Goal: Navigation & Orientation: Find specific page/section

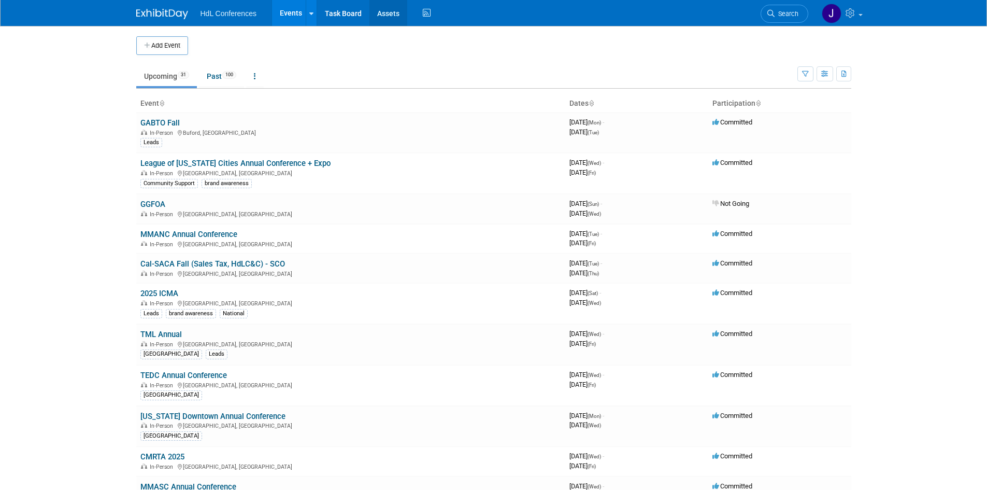
click at [392, 11] on link "Assets" at bounding box center [389, 13] width 38 height 26
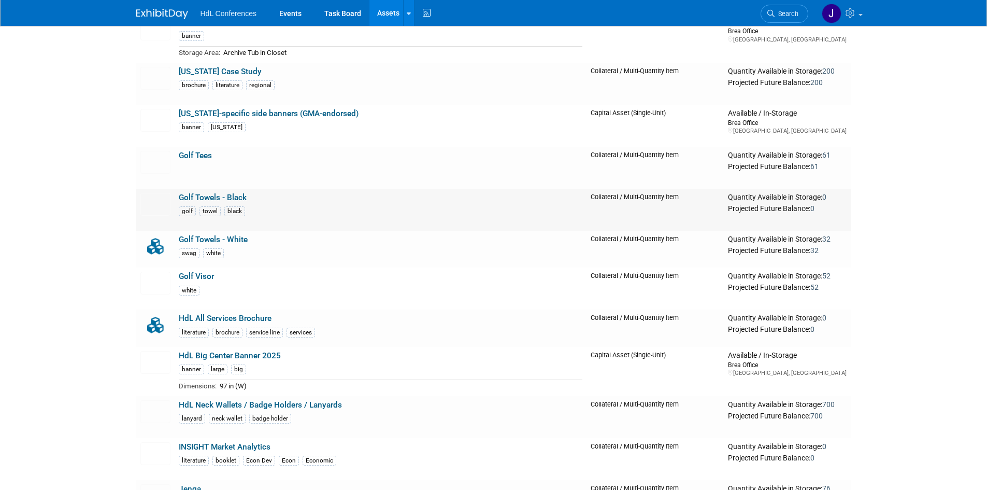
scroll to position [559, 0]
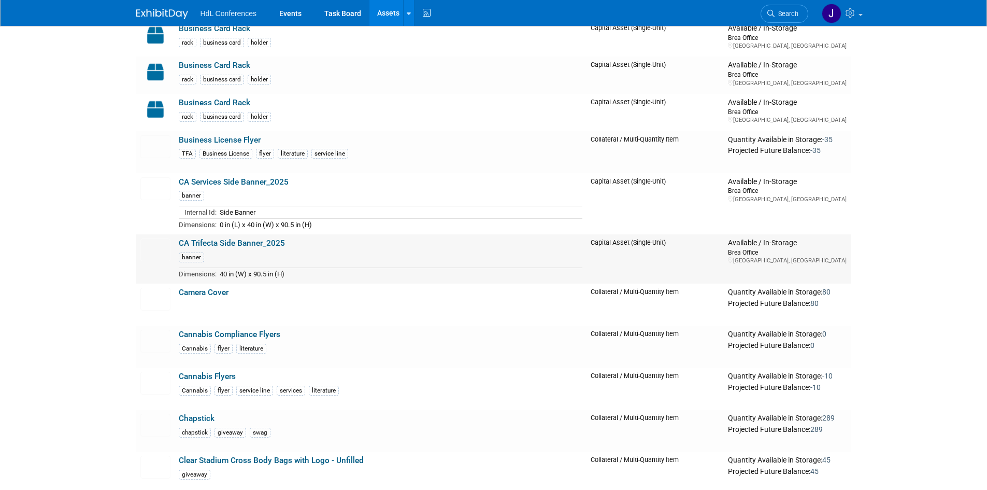
click at [228, 242] on link "CA Trifecta Side Banner_2025" at bounding box center [232, 242] width 106 height 9
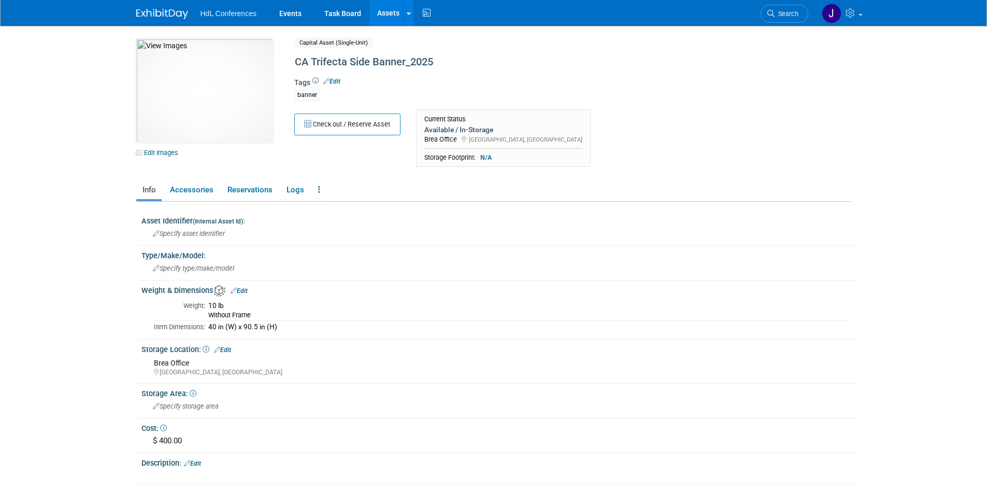
click at [395, 13] on link "Assets" at bounding box center [389, 13] width 38 height 26
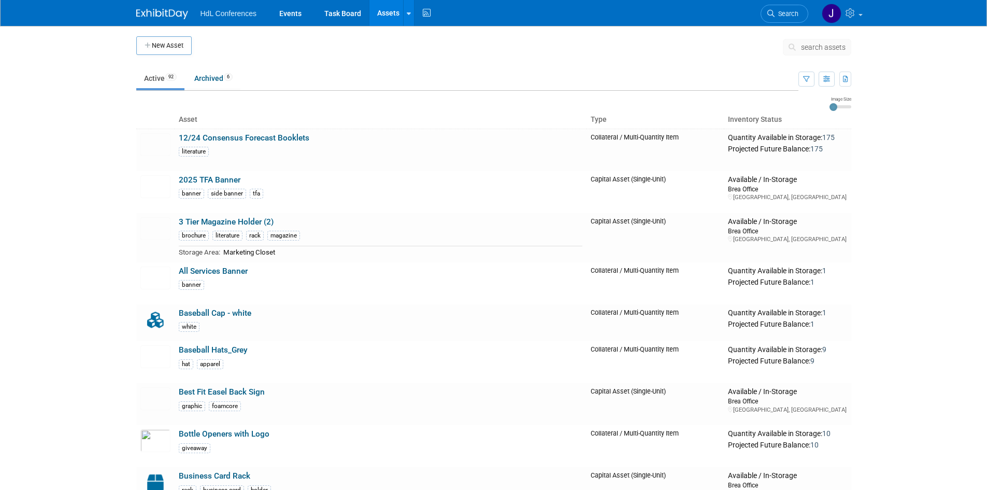
scroll to position [497, 0]
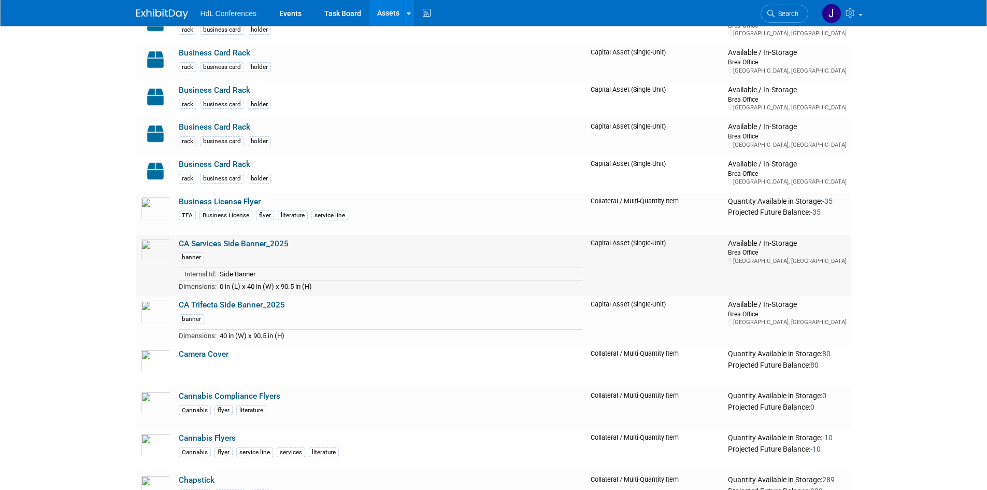
click at [266, 244] on link "CA Services Side Banner_2025" at bounding box center [234, 243] width 110 height 9
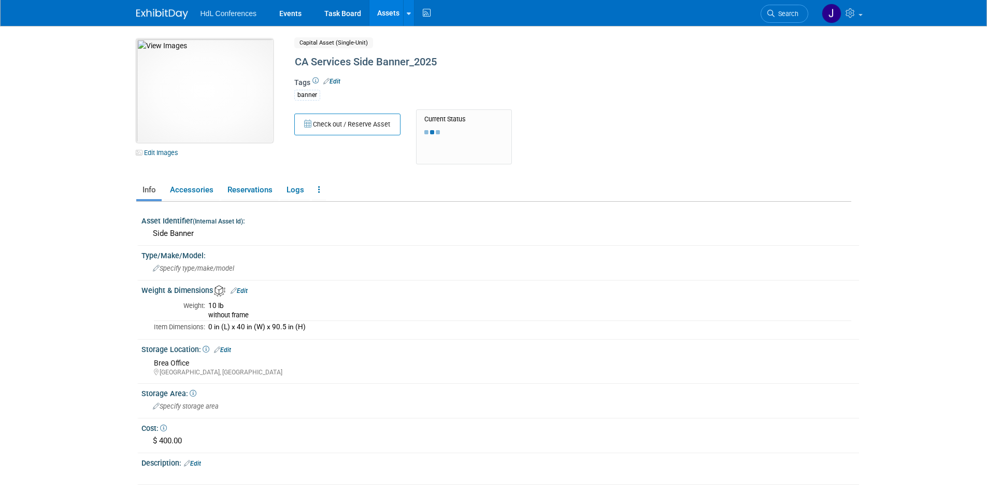
click at [168, 62] on img at bounding box center [204, 91] width 137 height 104
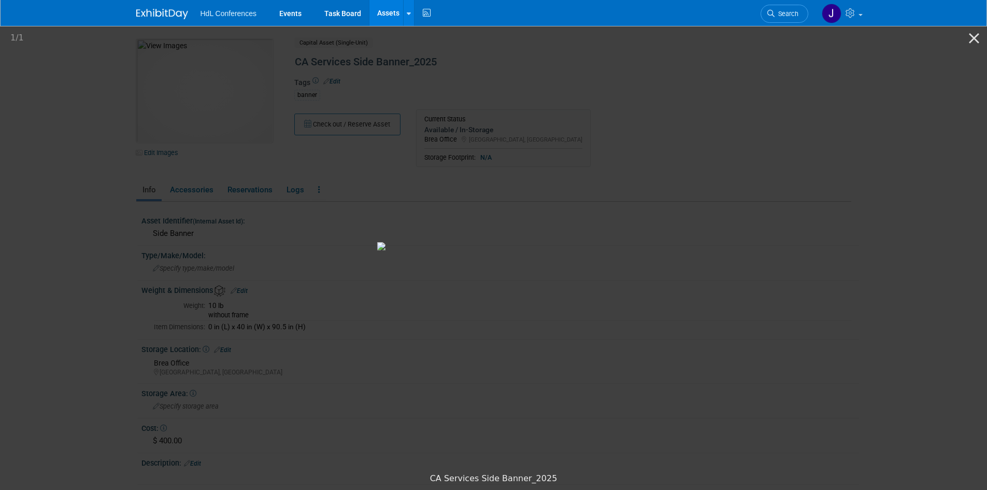
click at [451, 37] on div "1 / 1" at bounding box center [493, 38] width 987 height 24
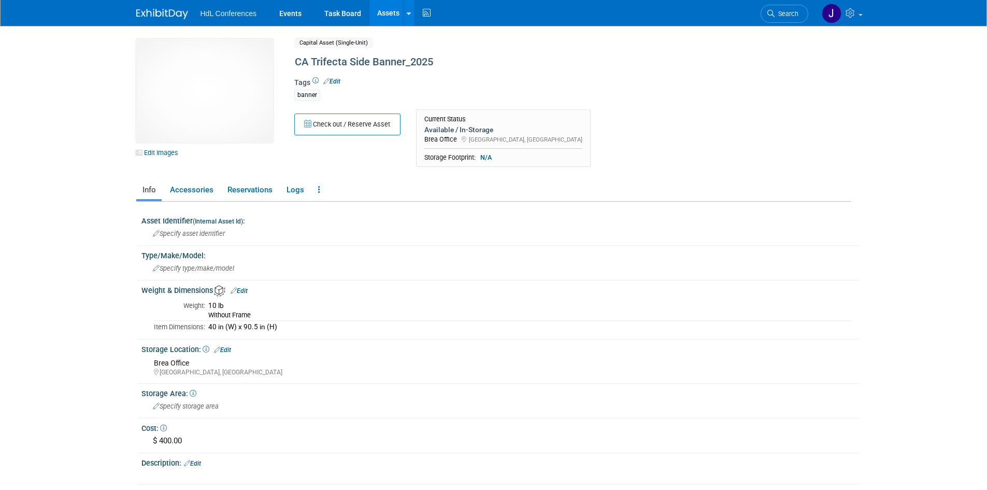
click at [384, 20] on link "Assets" at bounding box center [389, 13] width 38 height 26
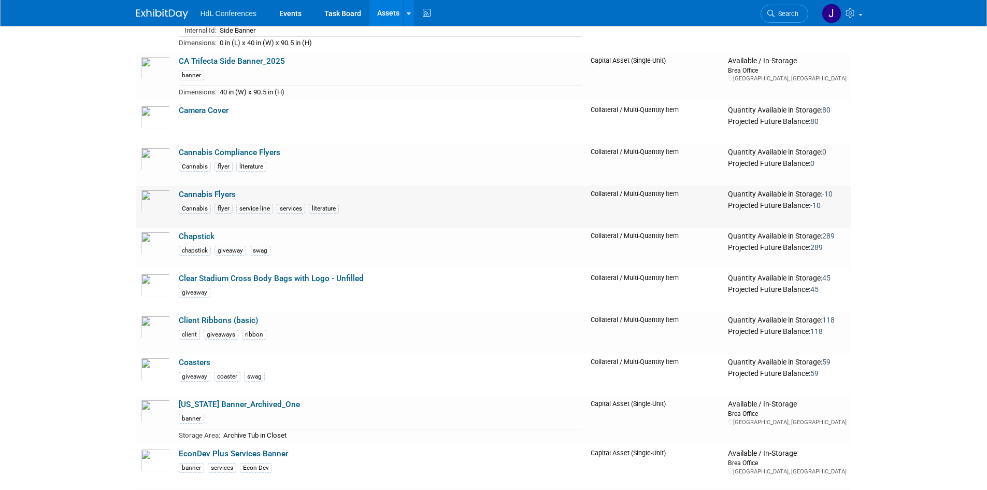
scroll to position [622, 0]
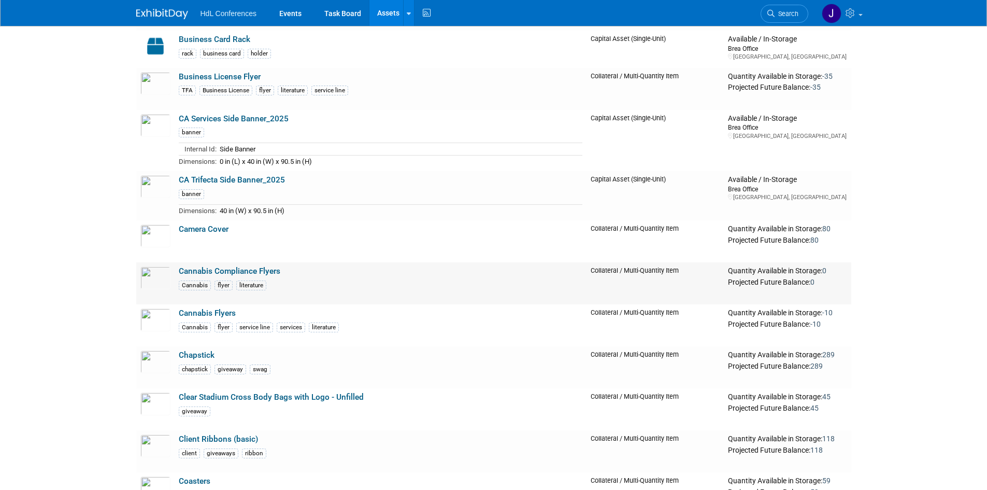
click at [204, 269] on link "Cannabis Compliance Flyers" at bounding box center [230, 270] width 102 height 9
click at [0, 0] on div at bounding box center [0, 0] width 0 height 0
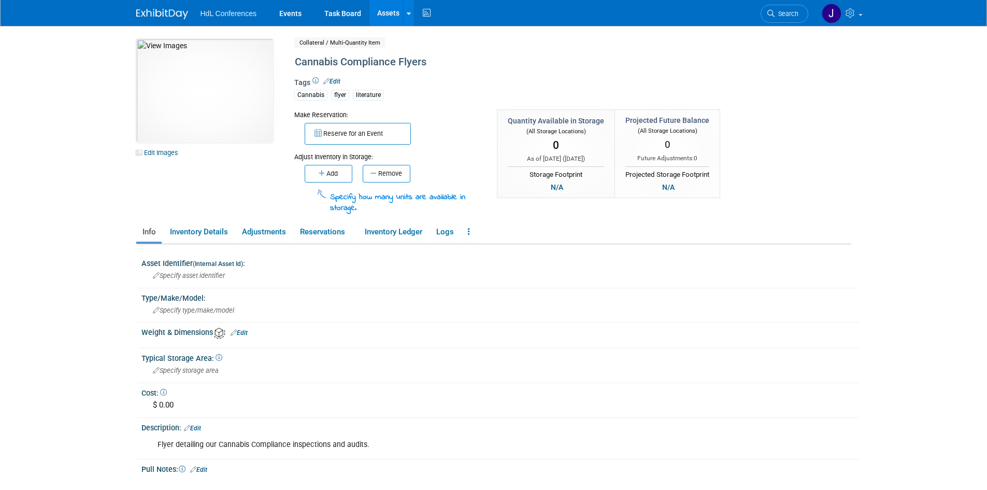
click at [389, 13] on link "Assets" at bounding box center [389, 13] width 38 height 26
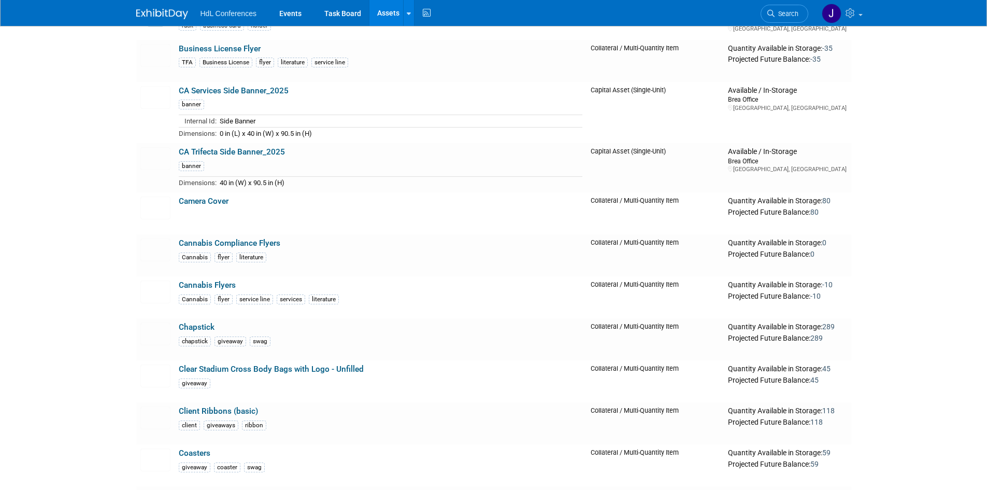
scroll to position [1460, 0]
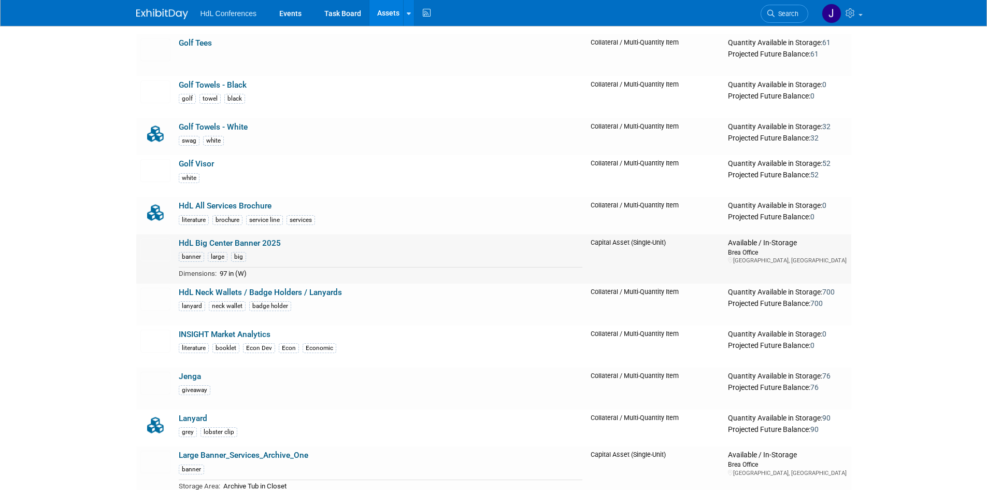
click at [233, 245] on link "HdL Big Center Banner 2025" at bounding box center [230, 242] width 102 height 9
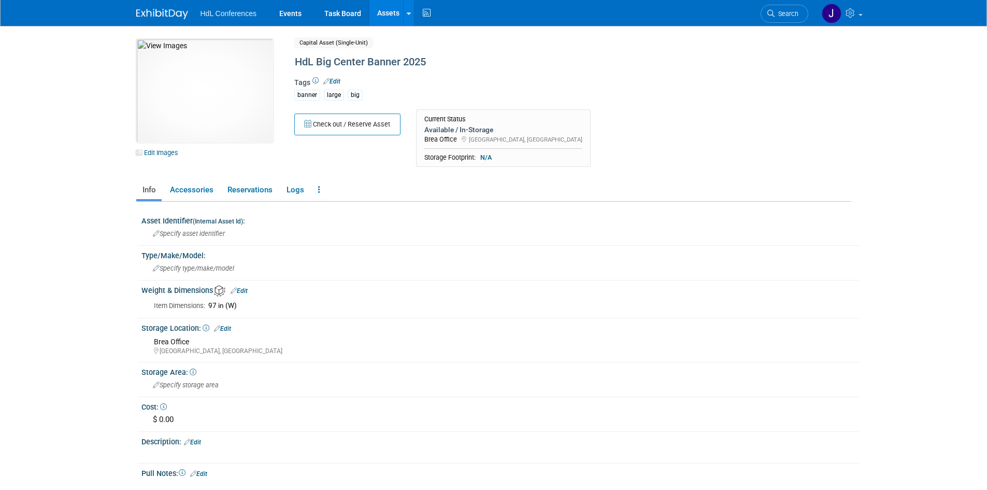
click at [390, 14] on link "Assets" at bounding box center [389, 13] width 38 height 26
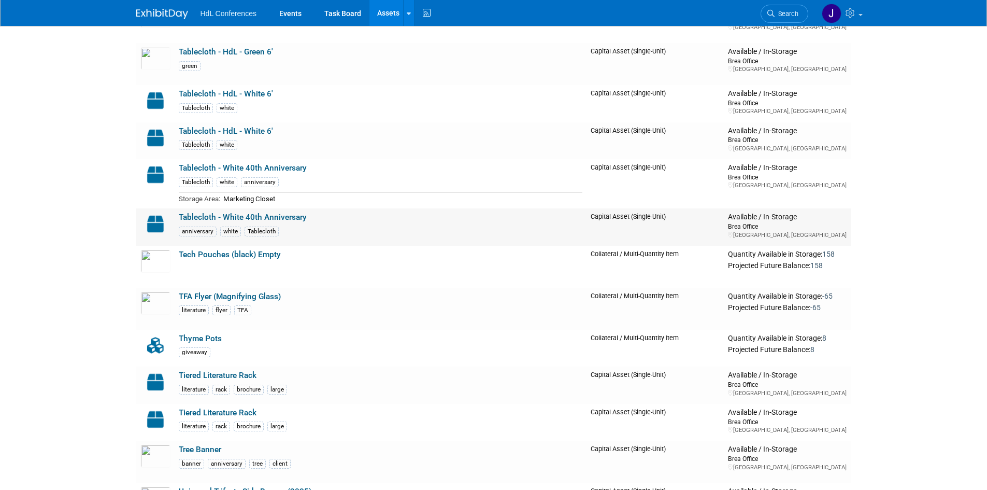
scroll to position [2431, 0]
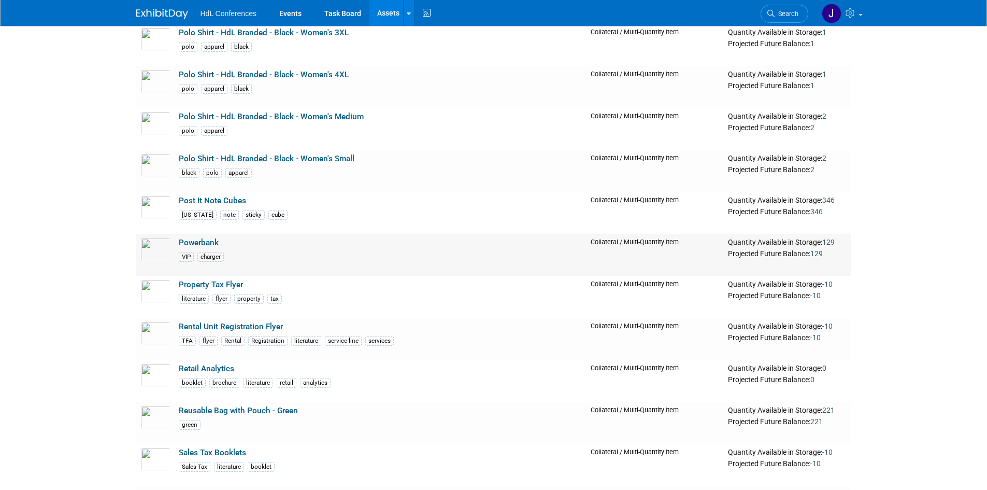
click at [188, 245] on link "Powerbank" at bounding box center [199, 242] width 40 height 9
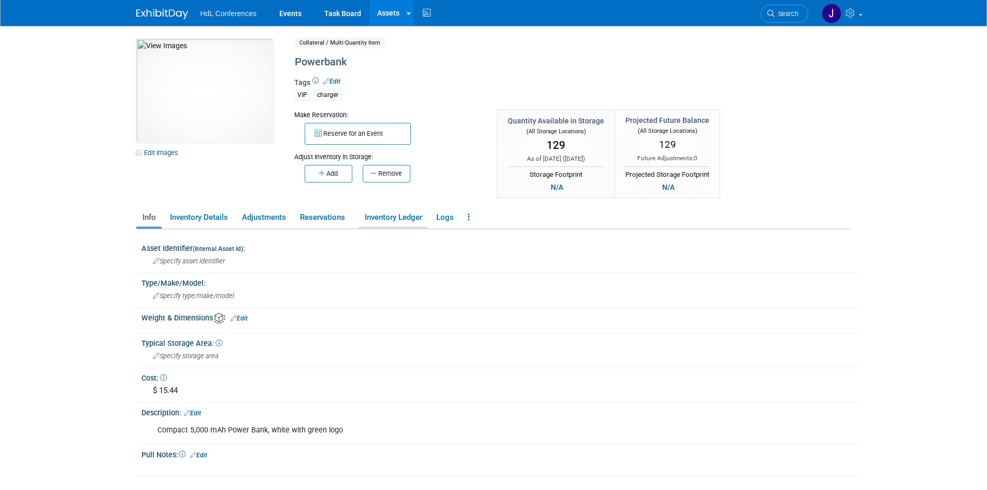
click at [419, 216] on link "Inventory Ledger" at bounding box center [393, 217] width 69 height 18
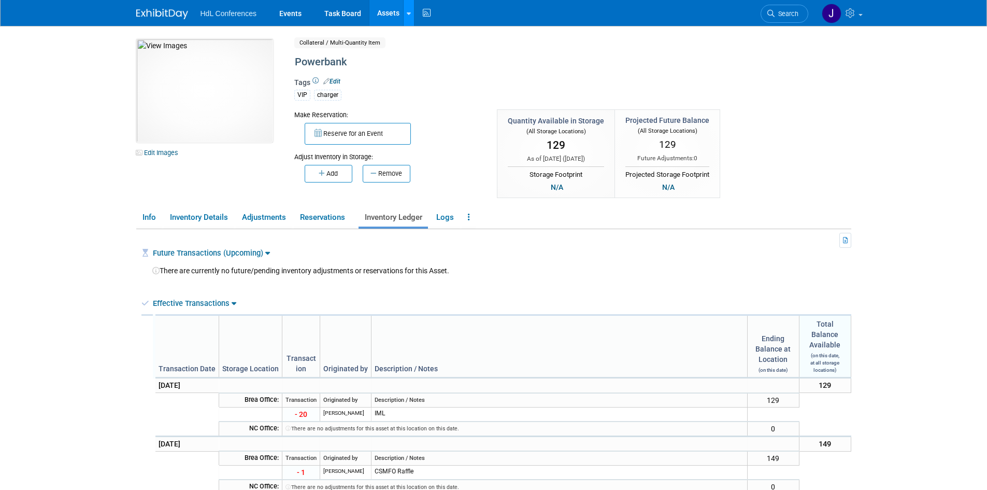
click at [406, 7] on link at bounding box center [408, 13] width 11 height 26
click at [526, 63] on div "Powerbank" at bounding box center [528, 62] width 475 height 19
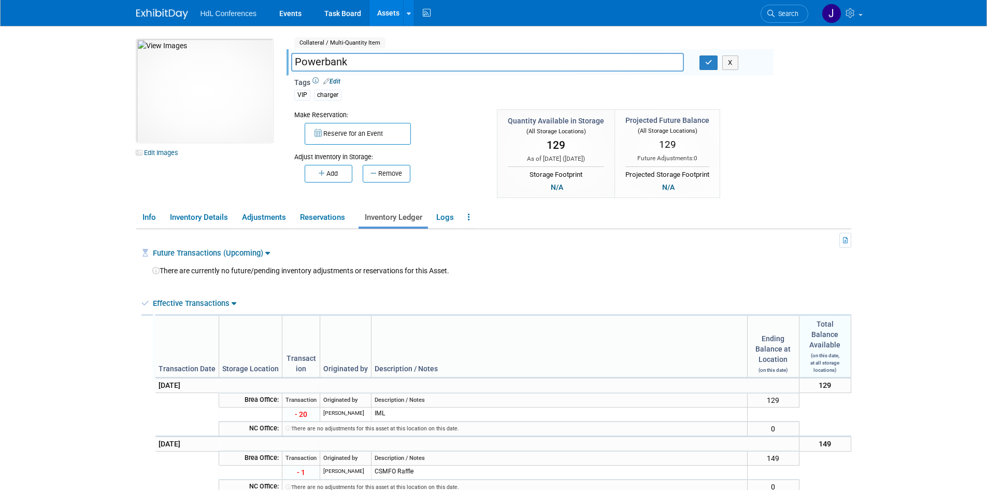
click at [388, 15] on link "Assets" at bounding box center [389, 13] width 38 height 26
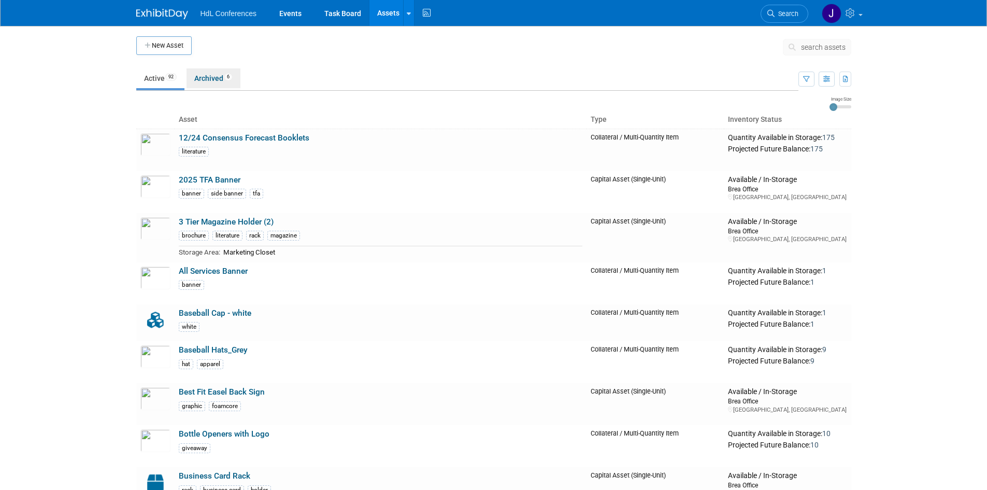
click at [221, 77] on link "Archived 6" at bounding box center [214, 78] width 54 height 20
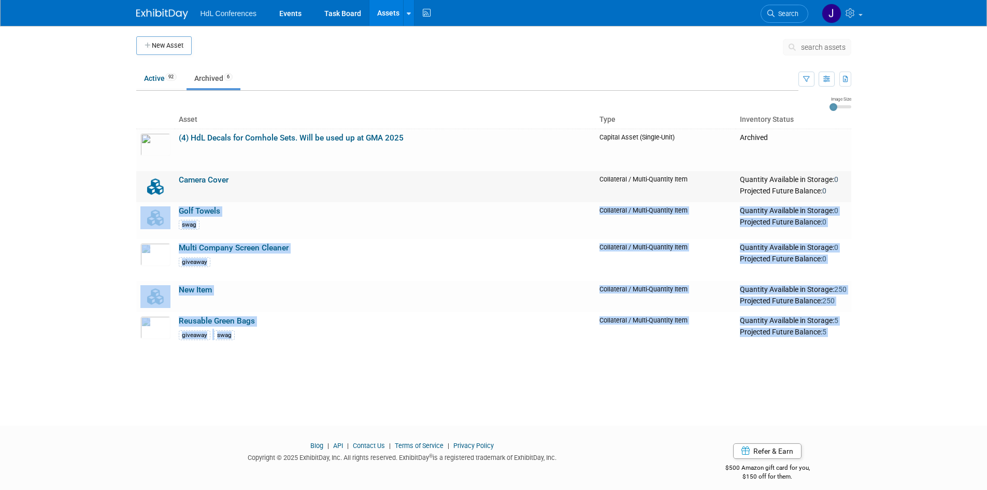
drag, startPoint x: 212, startPoint y: 370, endPoint x: 141, endPoint y: 195, distance: 188.6
click at [142, 195] on div "New Asset search assets Choose the type of asset you'd like to create: Capital …" at bounding box center [494, 216] width 731 height 381
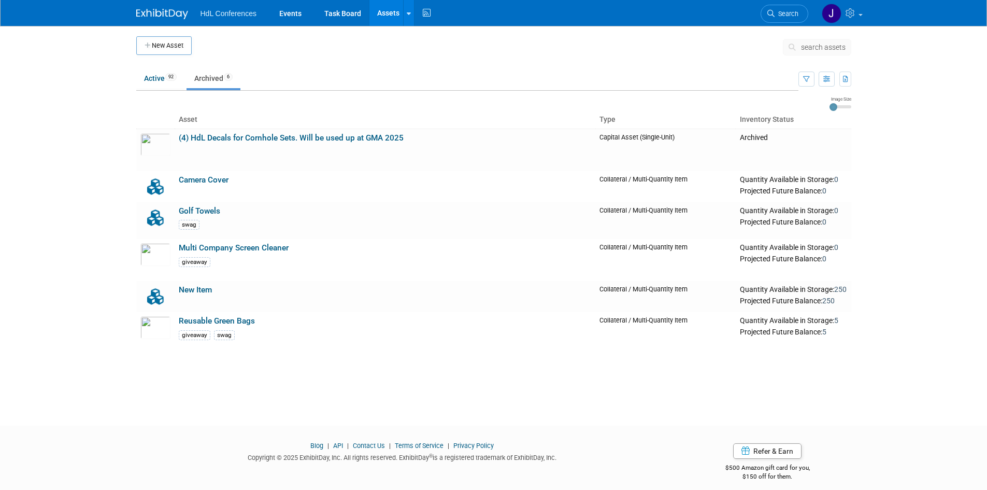
drag, startPoint x: 95, startPoint y: 232, endPoint x: 90, endPoint y: 251, distance: 19.2
click at [95, 233] on body "HdL Conferences Events Task Board Assets New Asset Search Assets Bulk Upload As…" at bounding box center [493, 245] width 987 height 490
click at [161, 77] on link "Active 92" at bounding box center [160, 78] width 48 height 20
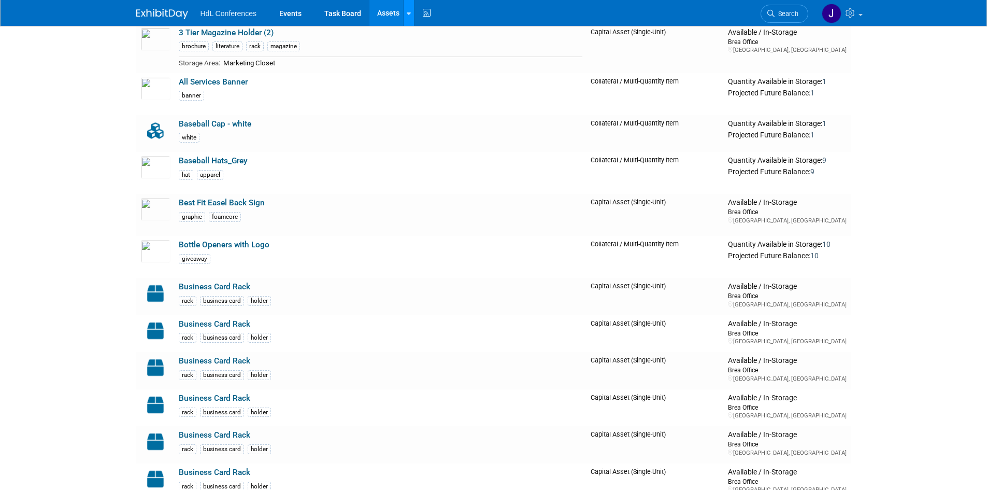
scroll to position [259, 0]
